Goal: Task Accomplishment & Management: Complete application form

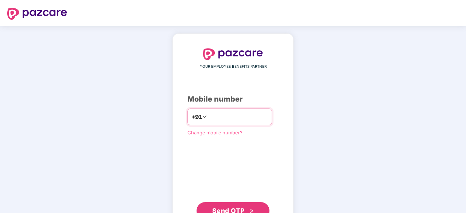
click at [248, 118] on input "number" at bounding box center [238, 117] width 60 height 12
type input "**********"
click at [230, 208] on span "Send OTP" at bounding box center [228, 211] width 32 height 8
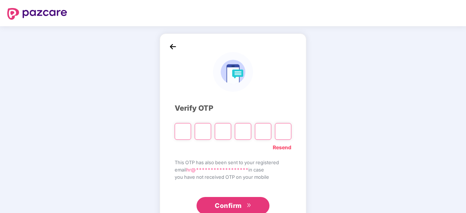
type input "*"
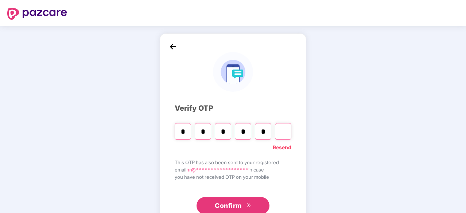
type input "*"
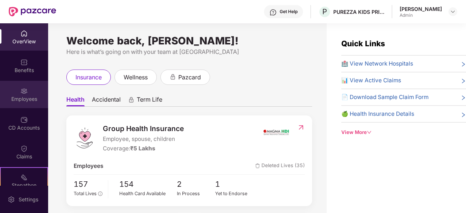
click at [18, 94] on div "Employees" at bounding box center [24, 94] width 48 height 27
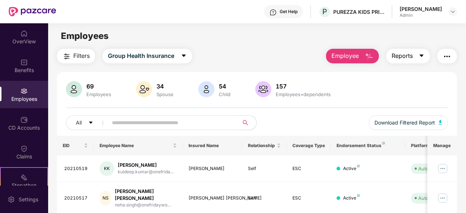
click at [422, 60] on button "Reports" at bounding box center [408, 56] width 44 height 15
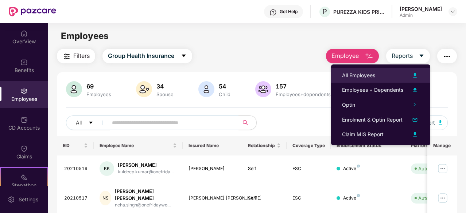
click at [370, 76] on div "All Employees" at bounding box center [358, 75] width 33 height 8
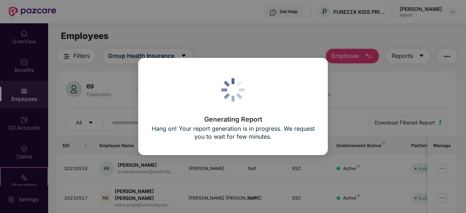
click at [374, 55] on div "Generating Report Hang on! Your report generation is in progress. We request yo…" at bounding box center [233, 106] width 466 height 213
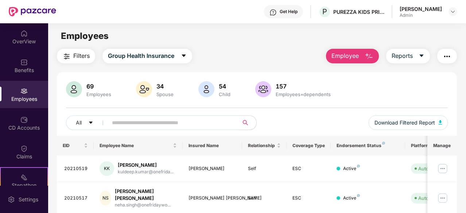
click at [355, 59] on span "Employee" at bounding box center [344, 55] width 27 height 9
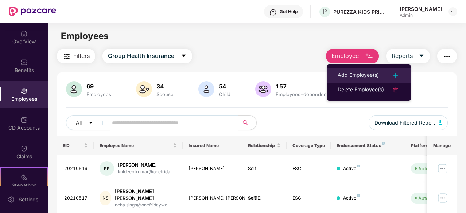
click at [363, 73] on div "Add Employee(s)" at bounding box center [357, 75] width 41 height 9
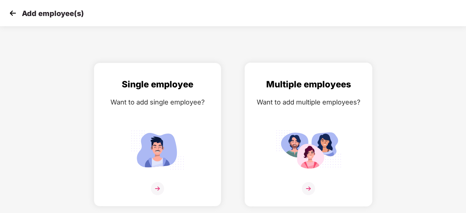
click at [327, 110] on div "Multiple employees Want to add multiple employees?" at bounding box center [308, 141] width 112 height 127
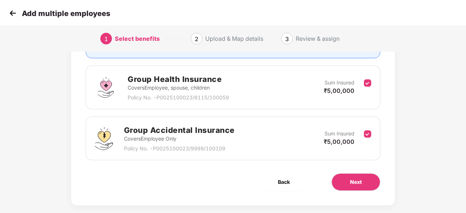
scroll to position [106, 0]
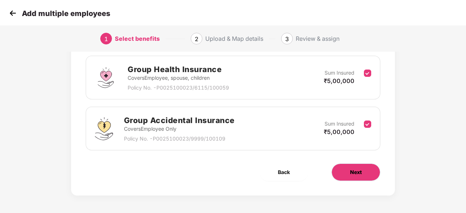
click at [354, 170] on span "Next" at bounding box center [356, 172] width 12 height 8
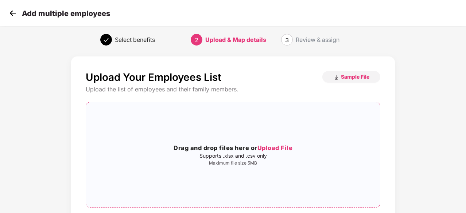
scroll to position [0, 0]
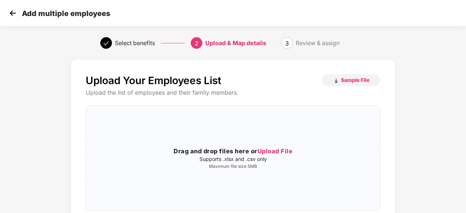
click at [16, 13] on img at bounding box center [12, 13] width 11 height 11
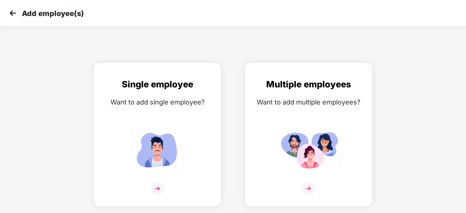
click at [16, 13] on img at bounding box center [12, 13] width 11 height 11
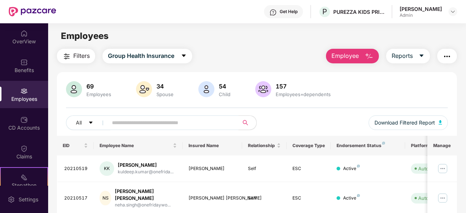
click at [455, 53] on button "button" at bounding box center [447, 56] width 20 height 15
click at [399, 35] on div "Employees" at bounding box center [256, 36] width 417 height 14
click at [408, 60] on span "Reports" at bounding box center [401, 55] width 21 height 9
click at [345, 56] on span "Employee" at bounding box center [344, 55] width 27 height 9
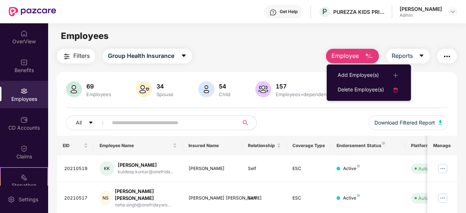
click at [345, 56] on span "Employee" at bounding box center [344, 55] width 27 height 9
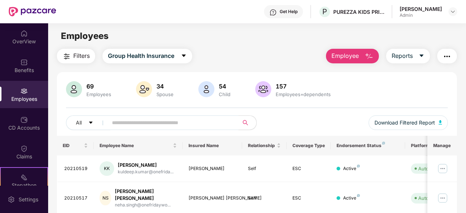
click at [346, 59] on span "Employee" at bounding box center [344, 55] width 27 height 9
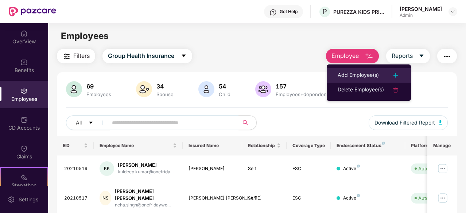
click at [347, 74] on div "Add Employee(s)" at bounding box center [357, 75] width 41 height 9
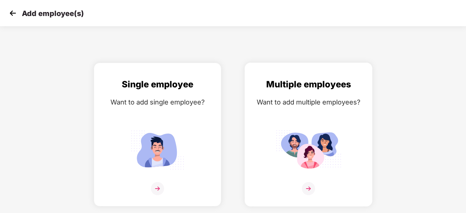
click at [311, 105] on div "Want to add multiple employees?" at bounding box center [308, 102] width 112 height 11
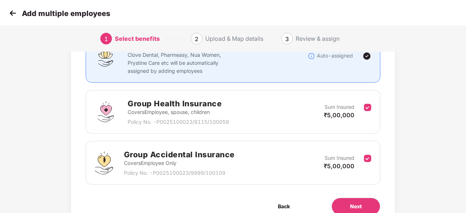
scroll to position [106, 0]
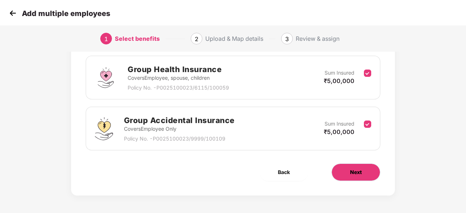
click at [370, 170] on button "Next" at bounding box center [355, 172] width 49 height 17
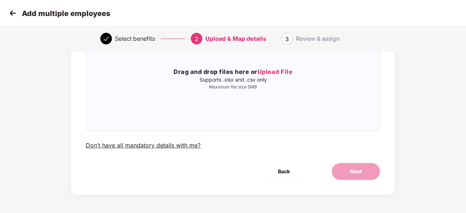
scroll to position [0, 0]
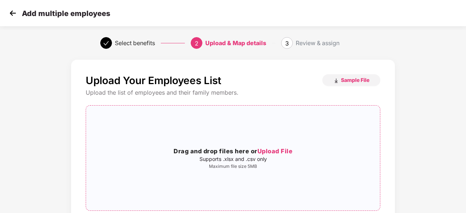
click at [283, 151] on span "Upload File" at bounding box center [274, 151] width 35 height 7
click at [349, 79] on span "Sample File" at bounding box center [355, 80] width 28 height 7
click at [17, 13] on img at bounding box center [12, 13] width 11 height 11
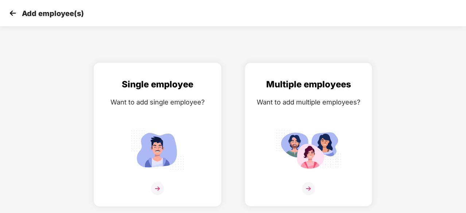
click at [162, 134] on img at bounding box center [158, 150] width 66 height 46
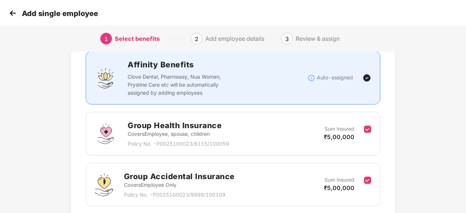
scroll to position [106, 0]
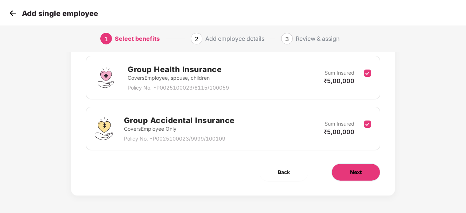
click at [362, 175] on button "Next" at bounding box center [355, 172] width 49 height 17
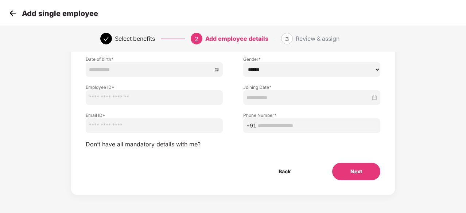
scroll to position [0, 0]
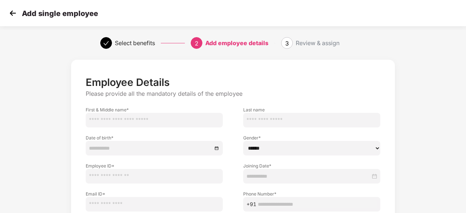
click at [149, 118] on input "text" at bounding box center [154, 120] width 137 height 15
type input "******"
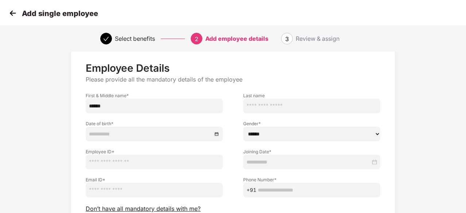
scroll to position [36, 0]
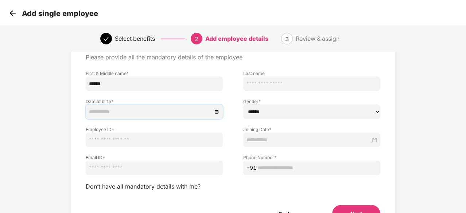
click at [160, 114] on input at bounding box center [150, 112] width 123 height 8
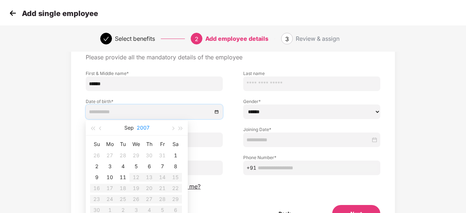
click at [143, 129] on button "2007" at bounding box center [143, 128] width 13 height 15
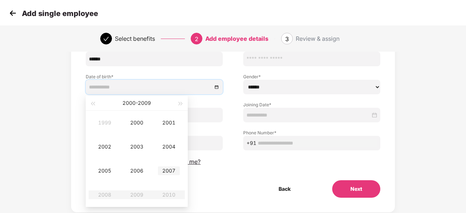
scroll to position [73, 0]
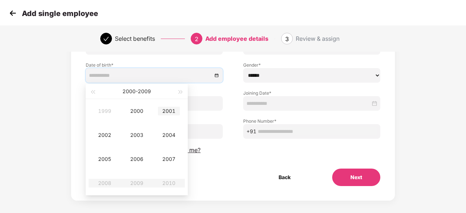
type input "**********"
click at [181, 93] on span "button" at bounding box center [181, 92] width 4 height 4
click at [93, 93] on span "button" at bounding box center [93, 92] width 4 height 4
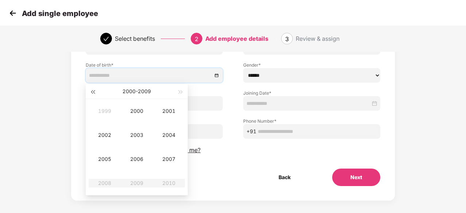
click at [93, 93] on span "button" at bounding box center [93, 92] width 4 height 4
type input "**********"
click at [180, 92] on span "button" at bounding box center [181, 92] width 4 height 4
type input "**********"
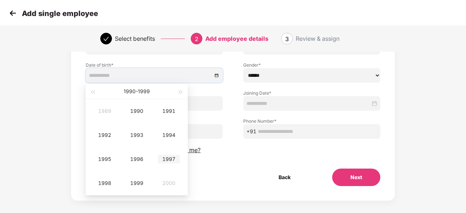
click at [173, 158] on div "1997" at bounding box center [169, 159] width 22 height 9
type input "**********"
click at [104, 158] on div "[DATE]" at bounding box center [105, 159] width 22 height 9
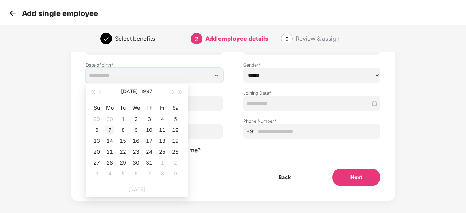
type input "**********"
click at [111, 132] on div "7" at bounding box center [109, 130] width 9 height 9
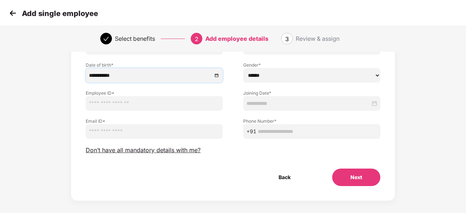
click at [304, 100] on input at bounding box center [308, 103] width 124 height 8
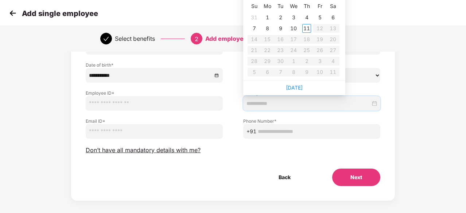
scroll to position [36, 0]
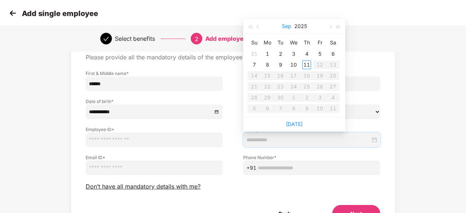
click at [288, 26] on button "Sep" at bounding box center [286, 26] width 9 height 15
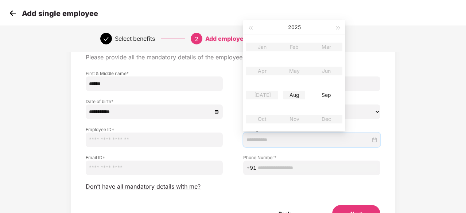
type input "**********"
click at [290, 96] on div "Aug" at bounding box center [294, 95] width 22 height 9
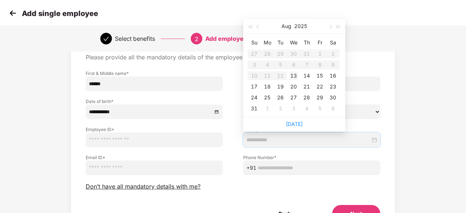
type input "**********"
click at [296, 74] on div "13" at bounding box center [293, 75] width 9 height 9
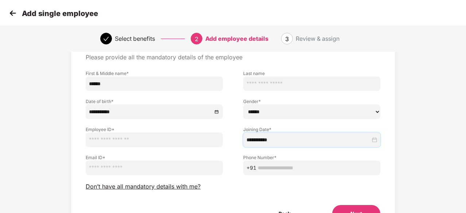
click at [296, 168] on input "text" at bounding box center [317, 168] width 119 height 8
paste input "**********"
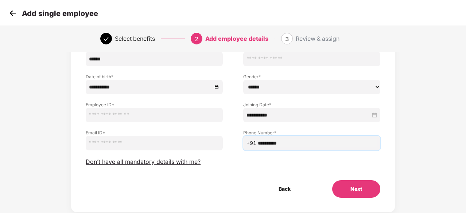
scroll to position [73, 0]
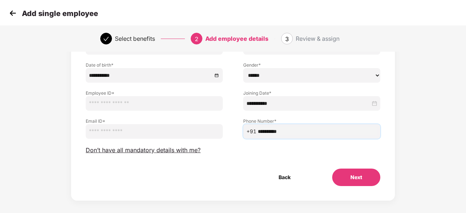
type input "**********"
click at [117, 130] on input "email" at bounding box center [154, 131] width 137 height 15
click at [125, 105] on input "text" at bounding box center [154, 103] width 137 height 15
paste input "********"
type input "********"
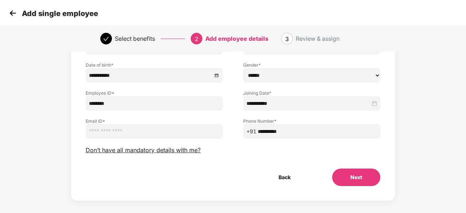
click at [106, 136] on input "email" at bounding box center [154, 131] width 137 height 15
paste input "**********"
type input "**********"
click at [361, 175] on button "Next" at bounding box center [356, 177] width 48 height 17
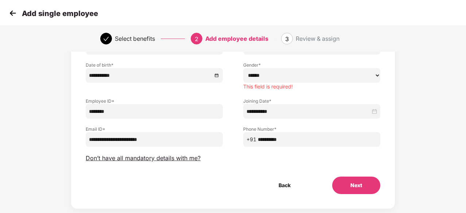
click at [300, 67] on label "Gender *" at bounding box center [311, 65] width 137 height 6
click at [298, 75] on select "****** **** ******" at bounding box center [311, 75] width 137 height 15
select select "****"
click at [243, 68] on select "****** **** ******" at bounding box center [311, 75] width 137 height 15
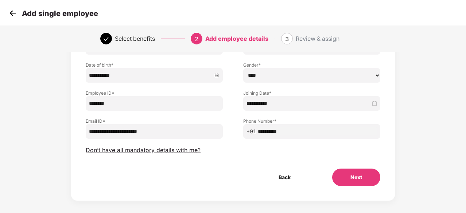
click at [354, 182] on button "Next" at bounding box center [356, 177] width 48 height 17
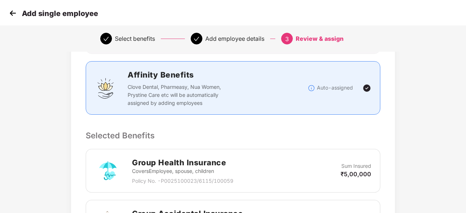
scroll to position [264, 0]
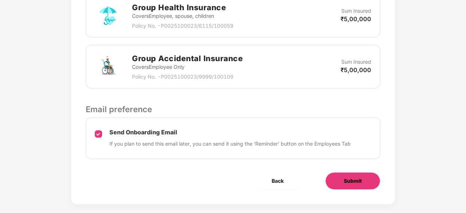
click at [352, 177] on span "Submit" at bounding box center [353, 181] width 18 height 8
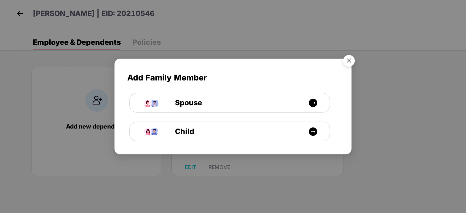
click at [349, 59] on img "Close" at bounding box center [348, 62] width 20 height 20
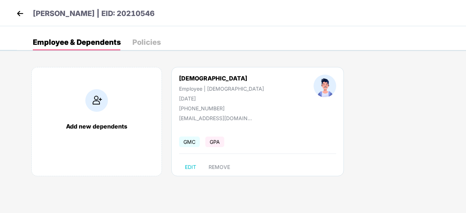
click at [17, 14] on img at bounding box center [20, 13] width 11 height 11
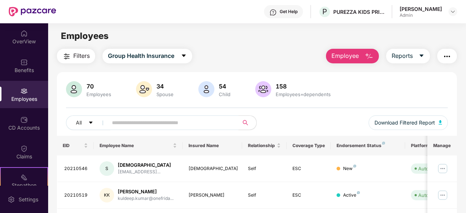
click at [356, 58] on span "Employee" at bounding box center [344, 55] width 27 height 9
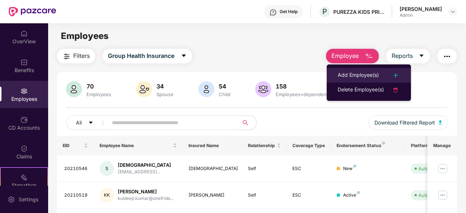
click at [348, 74] on div "Add Employee(s)" at bounding box center [357, 75] width 41 height 9
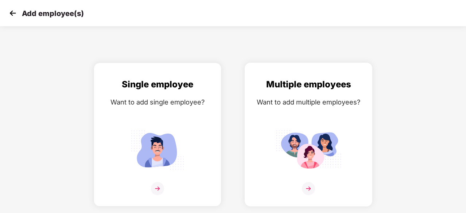
click at [306, 191] on img at bounding box center [308, 188] width 13 height 13
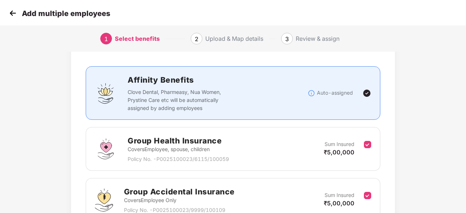
scroll to position [106, 0]
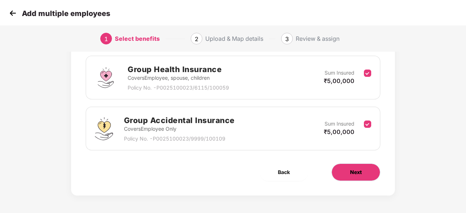
click at [356, 170] on span "Next" at bounding box center [356, 172] width 12 height 8
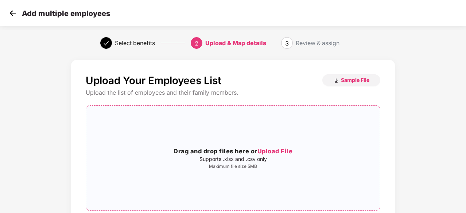
click at [274, 149] on span "Upload File" at bounding box center [274, 151] width 35 height 7
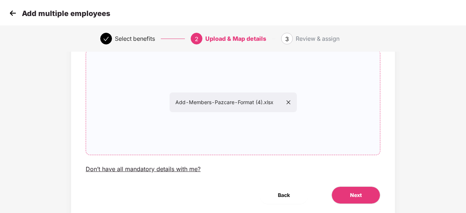
scroll to position [79, 0]
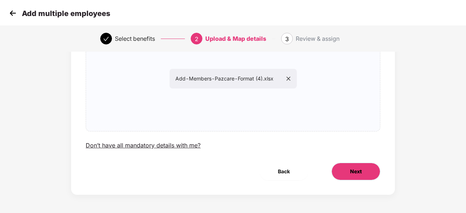
click at [355, 171] on span "Next" at bounding box center [356, 172] width 12 height 8
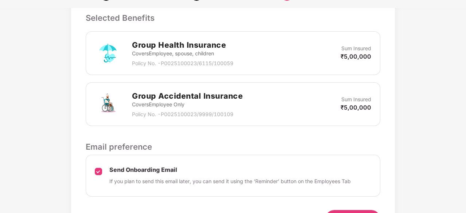
scroll to position [251, 0]
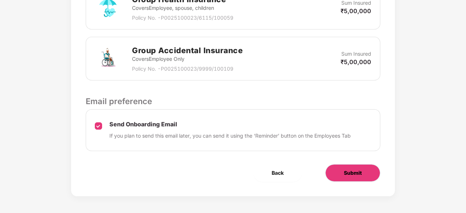
click at [354, 170] on span "Submit" at bounding box center [353, 173] width 18 height 8
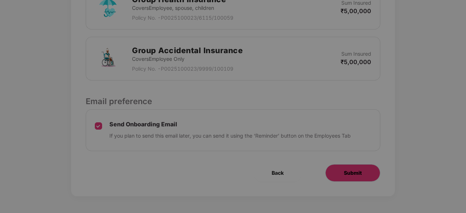
scroll to position [0, 0]
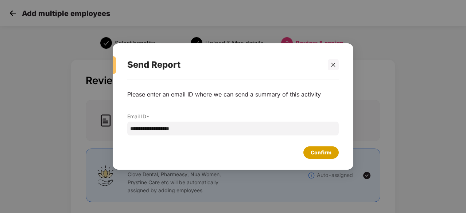
click at [321, 156] on div "Confirm" at bounding box center [320, 153] width 21 height 8
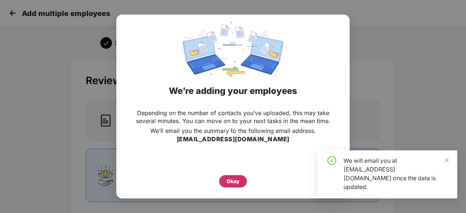
click at [241, 182] on div "Okay" at bounding box center [233, 181] width 28 height 12
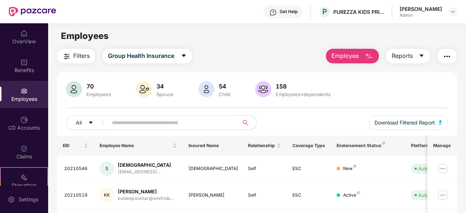
click at [440, 58] on button "button" at bounding box center [447, 56] width 20 height 15
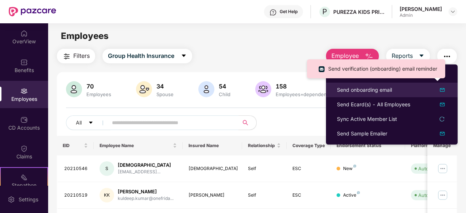
click at [442, 90] on img at bounding box center [442, 90] width 9 height 9
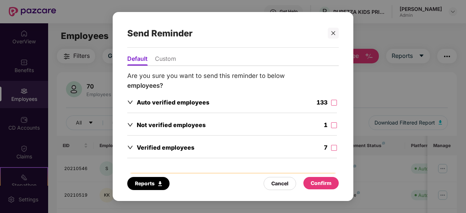
click at [131, 102] on icon "down" at bounding box center [130, 102] width 5 height 3
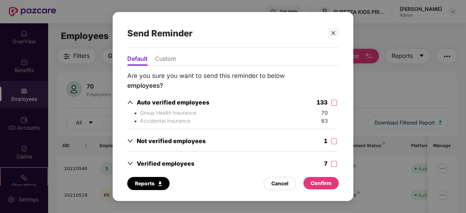
click at [131, 102] on icon "up" at bounding box center [130, 102] width 5 height 3
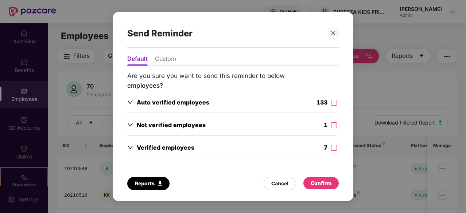
click at [170, 55] on ul "Default Custom" at bounding box center [232, 58] width 211 height 15
click at [168, 58] on li "Custom" at bounding box center [165, 60] width 21 height 11
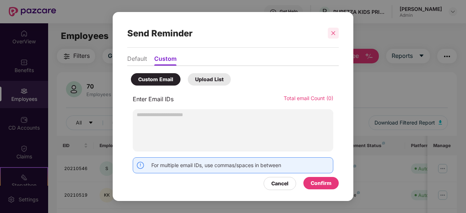
click at [335, 37] on div at bounding box center [332, 33] width 11 height 11
